Goal: Task Accomplishment & Management: Complete application form

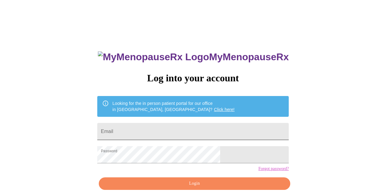
click at [154, 132] on input "Email" at bounding box center [193, 131] width 192 height 17
type input "[EMAIL_ADDRESS][DOMAIN_NAME]"
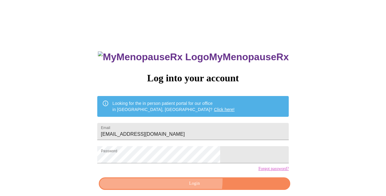
click at [187, 187] on span "Login" at bounding box center [195, 184] width 178 height 8
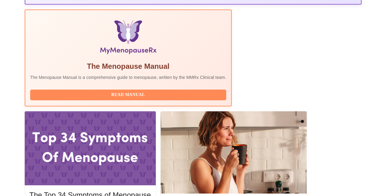
scroll to position [195, 0]
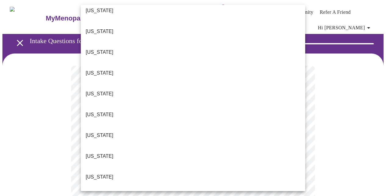
scroll to position [108, 0]
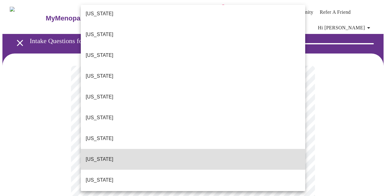
click at [100, 155] on p "[US_STATE]" at bounding box center [100, 158] width 28 height 7
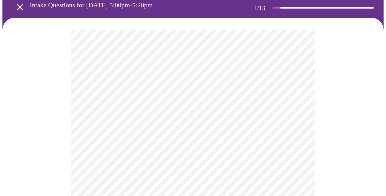
scroll to position [37, 0]
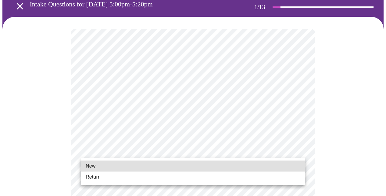
click at [100, 179] on span "Return" at bounding box center [93, 176] width 15 height 7
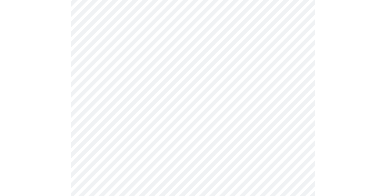
scroll to position [220, 0]
click at [65, 143] on div at bounding box center [193, 85] width 382 height 503
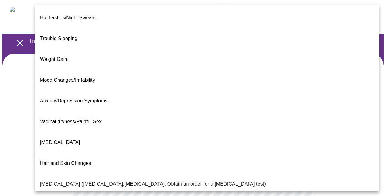
click at [166, 132] on body "MyMenopauseRx Appointments Messaging Labs 2 Uploads Medications Community Refer…" at bounding box center [193, 189] width 382 height 375
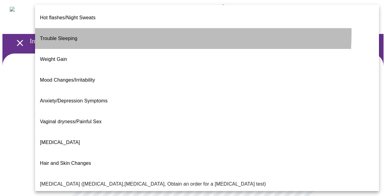
click at [67, 36] on span "Trouble Sleeping" at bounding box center [59, 38] width 38 height 5
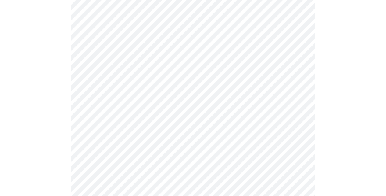
scroll to position [122, 0]
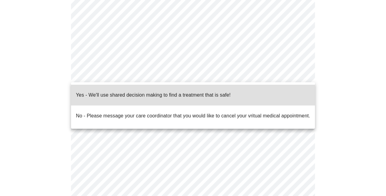
click at [151, 73] on body "MyMenopauseRx Appointments Messaging Labs 2 Uploads Medications Community Refer…" at bounding box center [193, 66] width 382 height 372
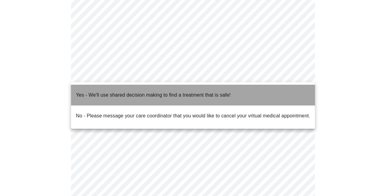
click at [129, 93] on p "Yes - We'll use shared decision making to find a treatment that is safe!" at bounding box center [153, 94] width 155 height 7
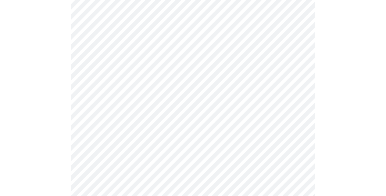
click at [55, 148] on div at bounding box center [193, 89] width 382 height 317
click at [54, 151] on div at bounding box center [193, 89] width 382 height 317
click at [338, 164] on div at bounding box center [193, 83] width 382 height 304
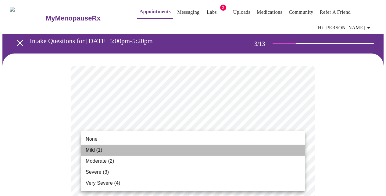
click at [92, 149] on span "Mild (1)" at bounding box center [94, 149] width 17 height 7
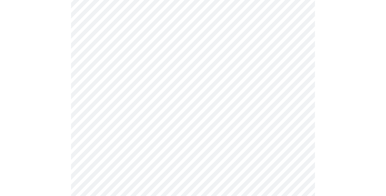
scroll to position [134, 0]
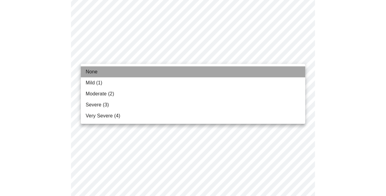
click at [109, 73] on li "None" at bounding box center [193, 71] width 225 height 11
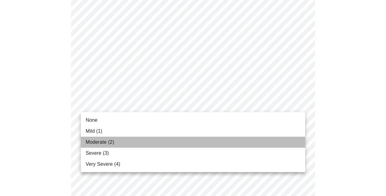
click at [96, 140] on span "Moderate (2)" at bounding box center [100, 141] width 28 height 7
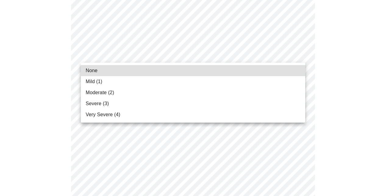
click at [136, 49] on body "MyMenopauseRx Appointments Messaging Labs 2 Uploads Medications Community Refer…" at bounding box center [193, 167] width 382 height 795
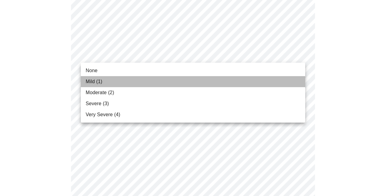
click at [96, 84] on span "Mild (1)" at bounding box center [94, 81] width 17 height 7
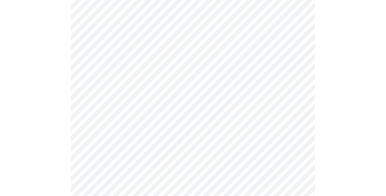
click at [96, 94] on body "MyMenopauseRx Appointments Messaging Labs 2 Uploads Medications Community Refer…" at bounding box center [193, 163] width 382 height 786
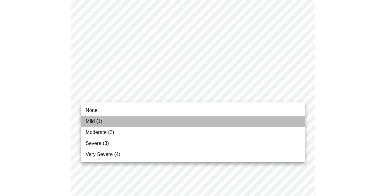
click at [95, 120] on span "Mild (1)" at bounding box center [94, 121] width 17 height 7
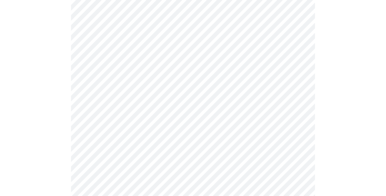
click at [93, 140] on body "MyMenopauseRx Appointments Messaging Labs 2 Uploads Medications Community Refer…" at bounding box center [193, 159] width 382 height 778
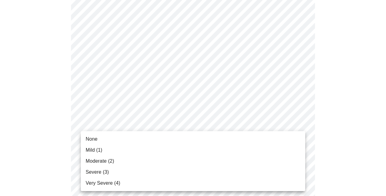
click at [94, 157] on li "Moderate (2)" at bounding box center [193, 160] width 225 height 11
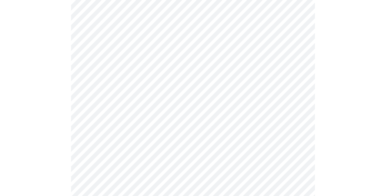
click at [67, 155] on div at bounding box center [193, 180] width 382 height 718
click at [99, 65] on body "MyMenopauseRx Appointments Messaging Labs 2 Uploads Medications Community Refer…" at bounding box center [193, 32] width 382 height 769
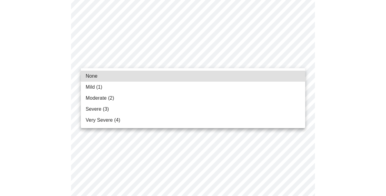
click at [93, 78] on span "None" at bounding box center [92, 75] width 12 height 7
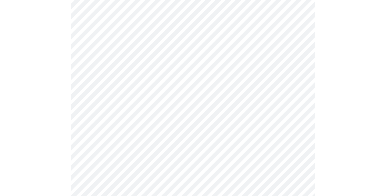
click at [98, 111] on body "MyMenopauseRx Appointments Messaging Labs 2 Uploads Medications Community Refer…" at bounding box center [193, 28] width 382 height 761
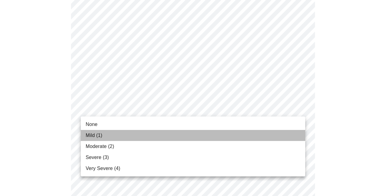
click at [95, 137] on span "Mild (1)" at bounding box center [94, 135] width 17 height 7
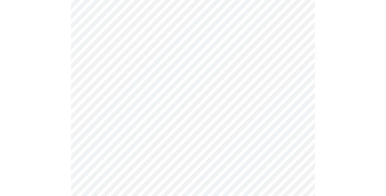
click at [55, 150] on div at bounding box center [193, 49] width 382 height 701
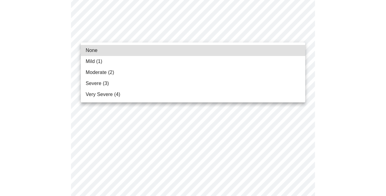
click at [101, 59] on span "Mild (1)" at bounding box center [94, 61] width 17 height 7
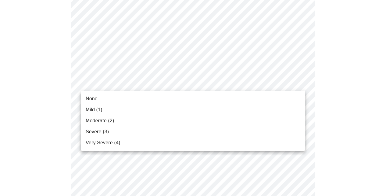
click at [93, 122] on span "Moderate (2)" at bounding box center [100, 120] width 28 height 7
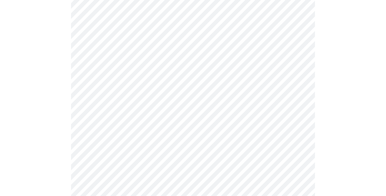
scroll to position [539, 0]
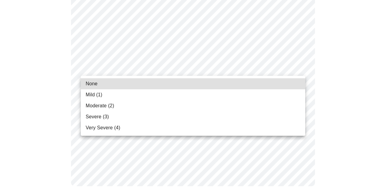
click at [98, 86] on li "None" at bounding box center [193, 83] width 225 height 11
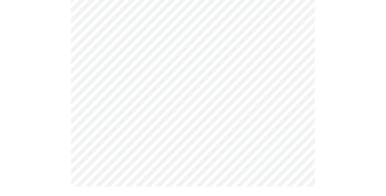
scroll to position [0, 0]
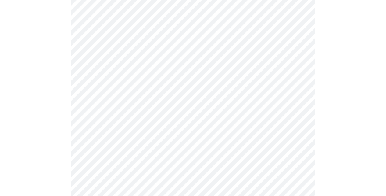
scroll to position [183, 0]
click at [46, 112] on div at bounding box center [193, 137] width 382 height 535
click at [115, 60] on body "MyMenopauseRx Appointments Messaging Labs 2 Uploads Medications Community Refer…" at bounding box center [193, 2] width 382 height 586
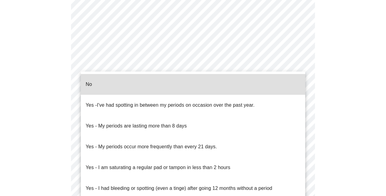
click at [95, 85] on li "No" at bounding box center [193, 84] width 225 height 21
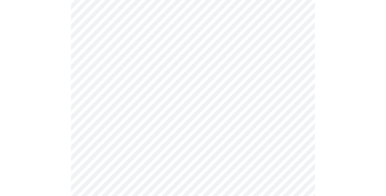
click at [97, 107] on body "MyMenopauseRx Appointments Messaging Labs 2 Uploads Medications Community Refer…" at bounding box center [193, 0] width 382 height 583
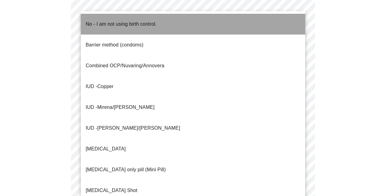
click at [109, 20] on p "No - I am not using birth control." at bounding box center [121, 23] width 71 height 7
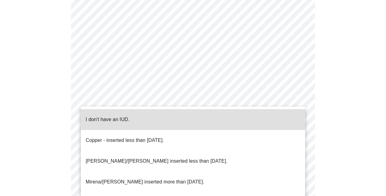
click at [102, 116] on p "I don't have an IUD." at bounding box center [108, 119] width 44 height 7
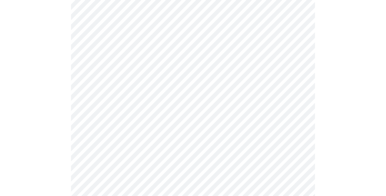
click at [62, 160] on div at bounding box center [193, 22] width 382 height 524
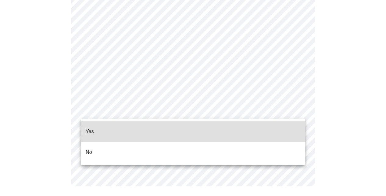
click at [94, 128] on li "Yes" at bounding box center [193, 131] width 225 height 21
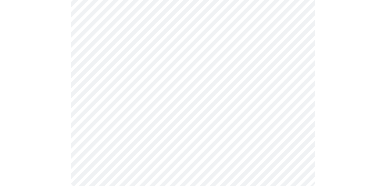
scroll to position [0, 0]
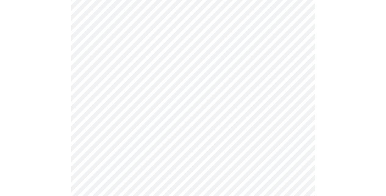
scroll to position [110, 0]
click at [143, 57] on body "MyMenopauseRx Appointments Messaging Labs 2 Uploads Medications Community Refer…" at bounding box center [193, 121] width 382 height 456
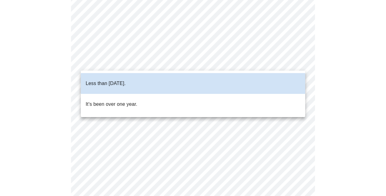
click at [142, 57] on div at bounding box center [193, 98] width 386 height 196
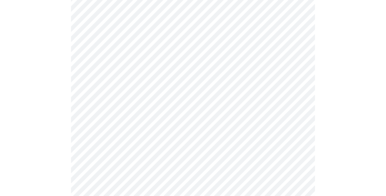
click at [56, 113] on div at bounding box center [193, 146] width 382 height 405
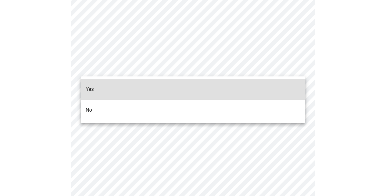
click at [98, 100] on li "No" at bounding box center [193, 110] width 225 height 21
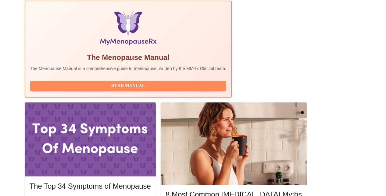
scroll to position [191, 0]
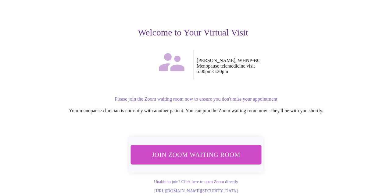
scroll to position [67, 0]
click at [189, 149] on span "Join Zoom Waiting Room" at bounding box center [196, 154] width 115 height 11
